Goal: Information Seeking & Learning: Learn about a topic

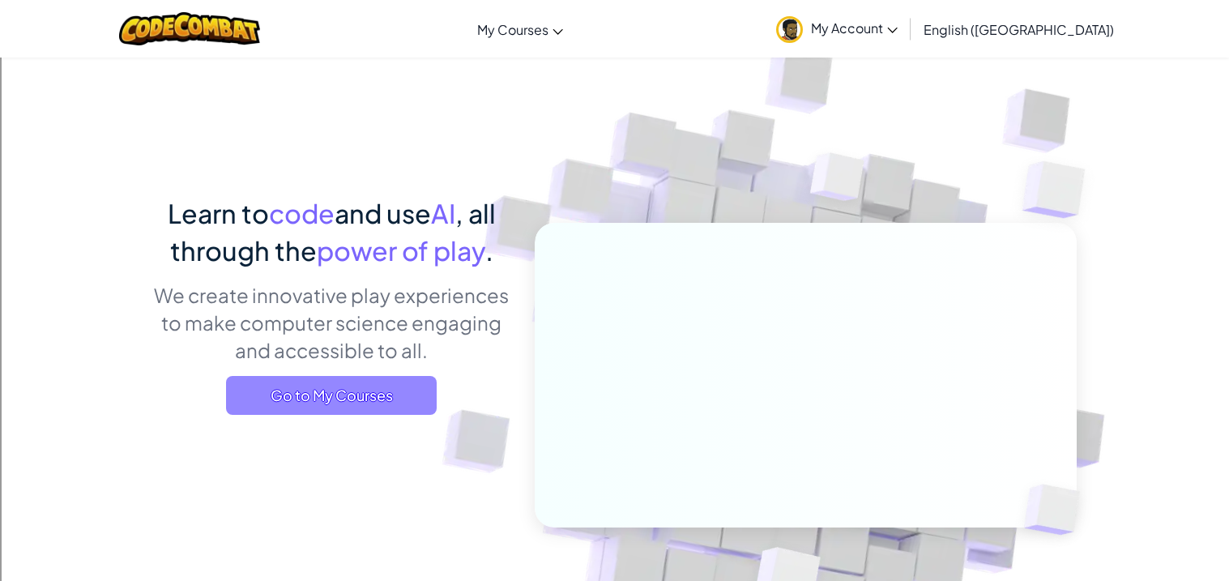
click at [326, 409] on span "Go to My Courses" at bounding box center [331, 395] width 211 height 39
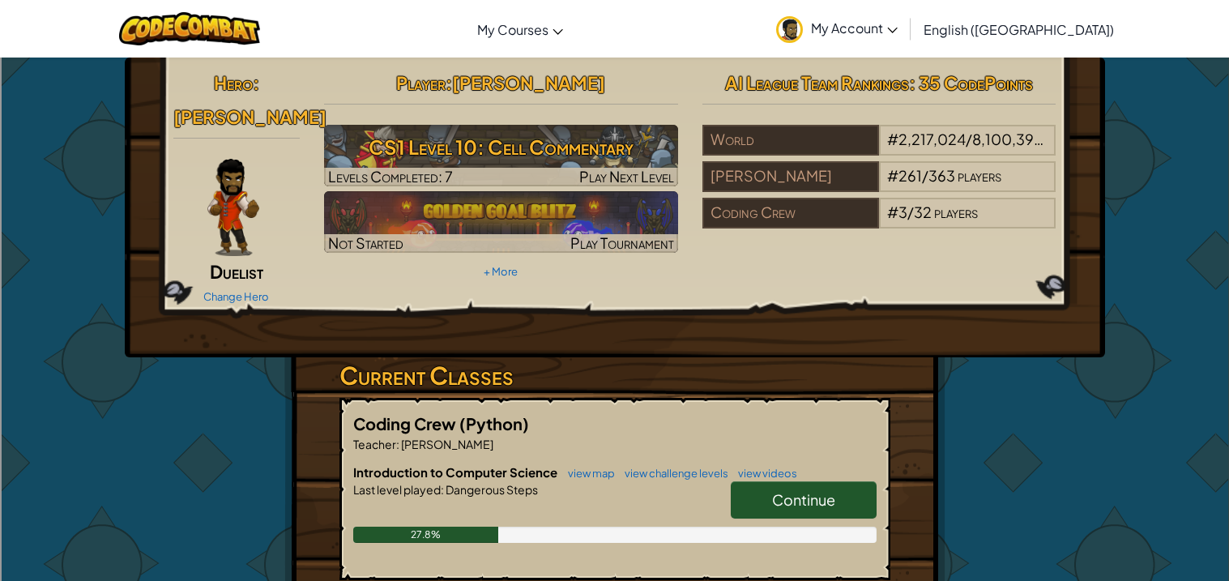
click at [766, 507] on link "Continue" at bounding box center [804, 499] width 146 height 37
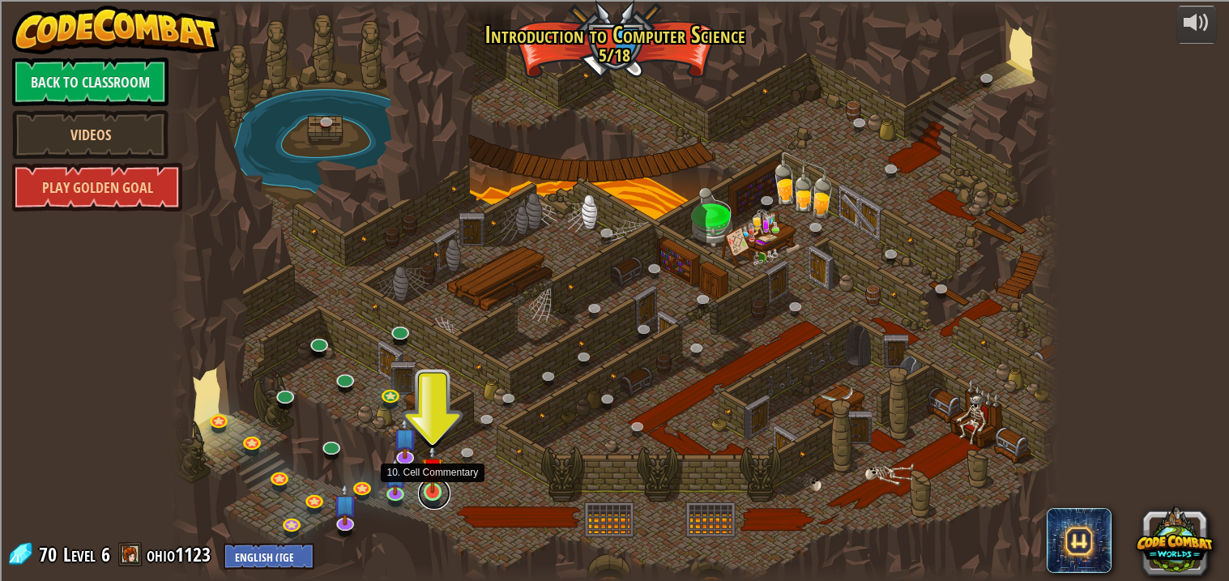
click at [434, 494] on link at bounding box center [434, 493] width 32 height 32
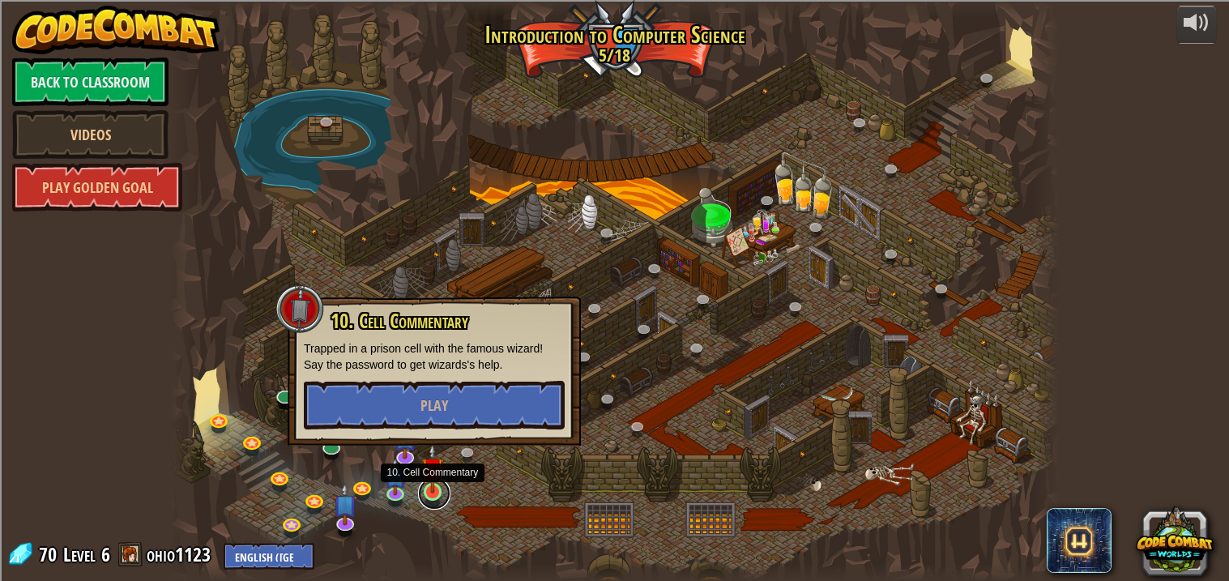
click at [434, 494] on link at bounding box center [434, 493] width 32 height 32
click at [407, 455] on img at bounding box center [405, 427] width 24 height 57
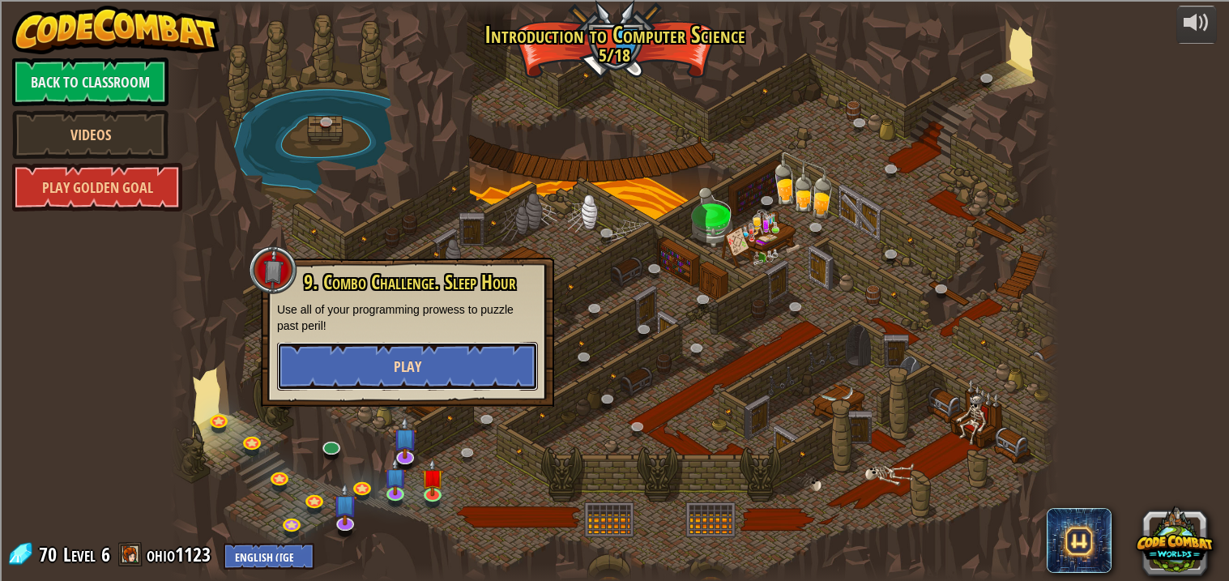
click at [438, 366] on button "Play" at bounding box center [407, 366] width 261 height 49
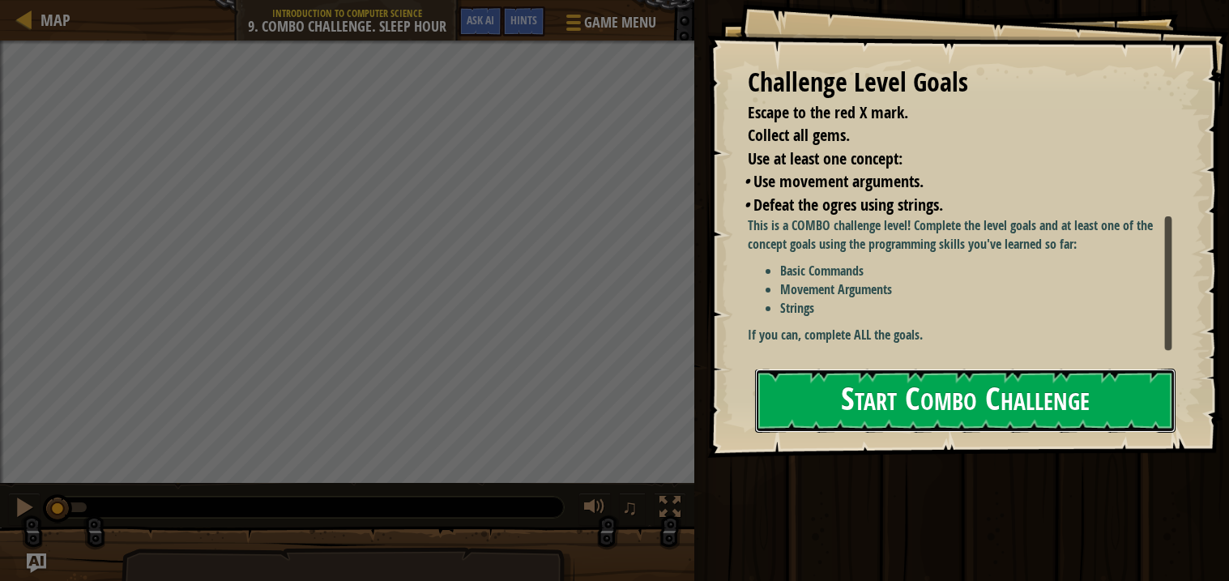
click at [995, 369] on button "Start Combo Challenge" at bounding box center [965, 401] width 420 height 64
